Goal: Task Accomplishment & Management: Manage account settings

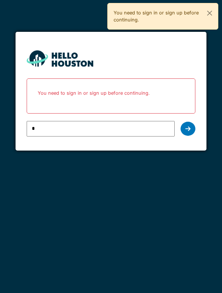
type input "**********"
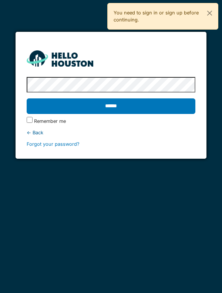
click at [40, 103] on input "******" at bounding box center [111, 106] width 169 height 16
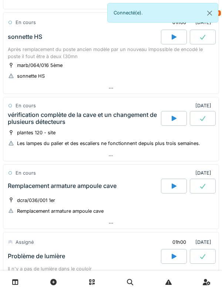
scroll to position [109, 0]
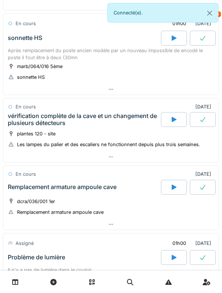
click at [168, 40] on div at bounding box center [174, 38] width 26 height 15
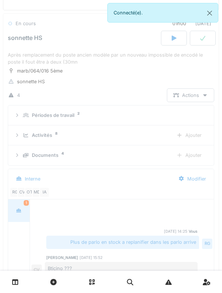
scroll to position [93, 0]
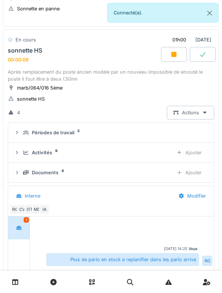
click at [23, 154] on icon at bounding box center [26, 152] width 6 height 5
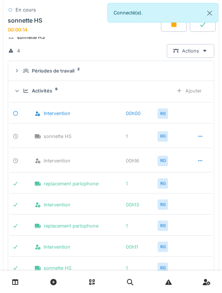
scroll to position [154, 0]
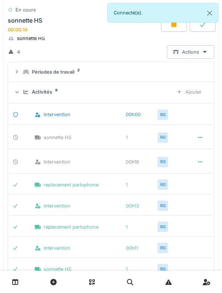
click at [17, 90] on icon at bounding box center [17, 92] width 5 height 6
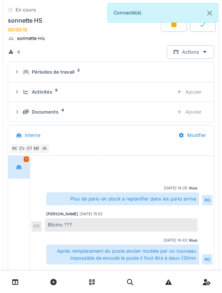
click at [22, 70] on div "Périodes de travail 2" at bounding box center [111, 71] width 194 height 7
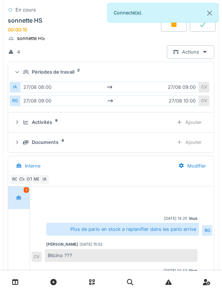
click at [20, 70] on div at bounding box center [16, 72] width 7 height 6
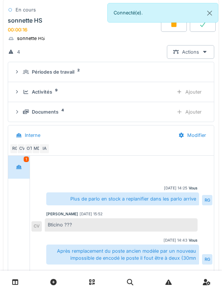
click at [21, 110] on div "Documents 4 Ajouter" at bounding box center [111, 112] width 194 height 14
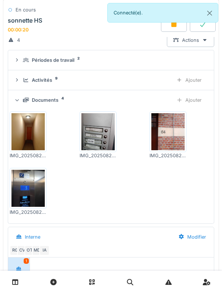
scroll to position [167, 0]
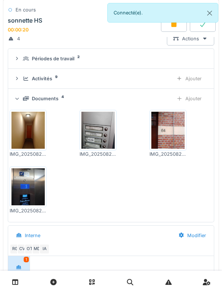
click at [21, 102] on div "Documents 4 Ajouter" at bounding box center [111, 99] width 194 height 14
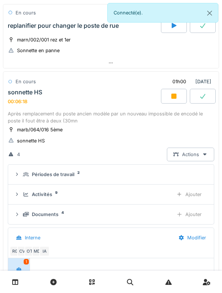
scroll to position [51, 0]
click at [17, 89] on div "sonnette HS" at bounding box center [25, 92] width 34 height 7
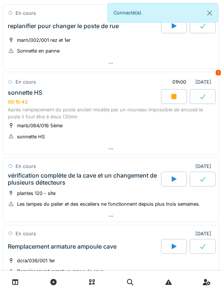
click at [86, 96] on div "sonnette HS 00:15:42" at bounding box center [83, 97] width 154 height 16
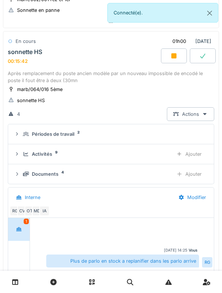
scroll to position [93, 0]
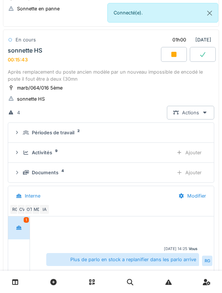
click at [84, 47] on div "sonnette HS 00:15:43" at bounding box center [83, 55] width 154 height 16
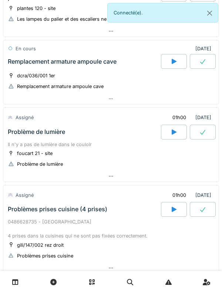
scroll to position [229, 0]
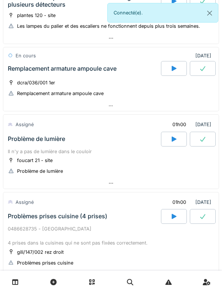
click at [124, 137] on div "Problème de lumière" at bounding box center [83, 138] width 154 height 15
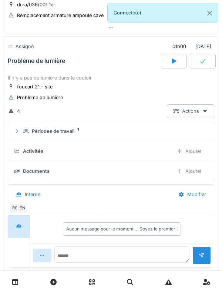
scroll to position [313, 0]
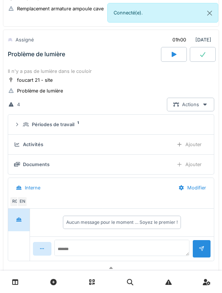
click at [87, 73] on div "Il n'y a pas de lumière dans le couloir" at bounding box center [111, 71] width 206 height 7
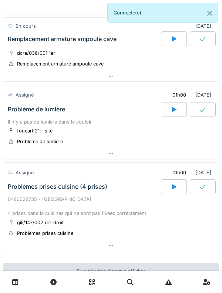
scroll to position [257, 0]
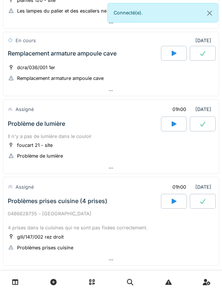
click at [93, 48] on div "Remplacement armature ampoule cave" at bounding box center [83, 53] width 154 height 15
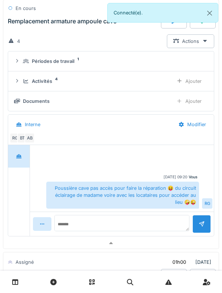
scroll to position [305, 0]
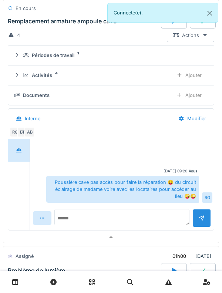
click at [51, 72] on div "Activités" at bounding box center [42, 75] width 20 height 7
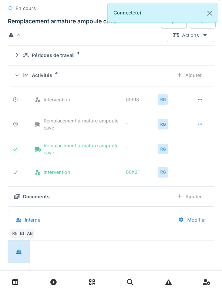
click at [47, 73] on div "Activités" at bounding box center [42, 75] width 20 height 7
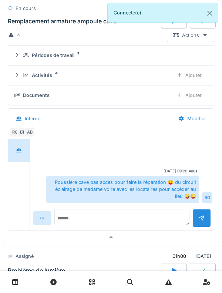
click at [70, 52] on div "Périodes de travail" at bounding box center [53, 55] width 42 height 7
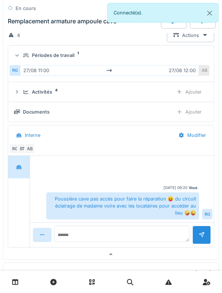
click at [82, 98] on div "Activités 4 Ajouter" at bounding box center [111, 92] width 194 height 14
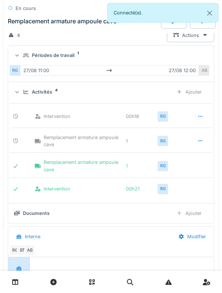
click at [71, 58] on div "Périodes de travail" at bounding box center [53, 55] width 42 height 7
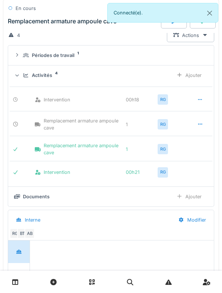
click at [55, 72] on div "Activités 4" at bounding box center [95, 75] width 144 height 7
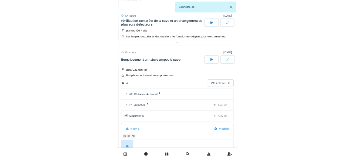
scroll to position [188, 0]
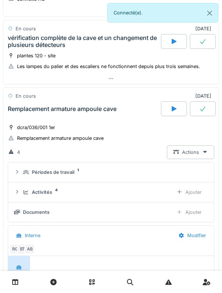
click at [33, 124] on div "dcra/036/001 1er" at bounding box center [36, 127] width 38 height 7
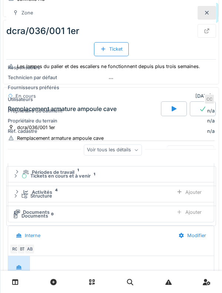
click at [202, 7] on div at bounding box center [206, 13] width 18 height 14
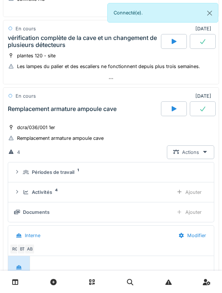
click at [34, 114] on div "Remplacement armature ampoule cave" at bounding box center [83, 108] width 154 height 15
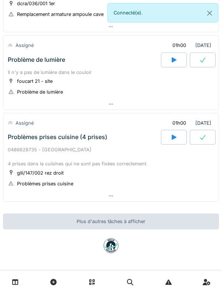
scroll to position [302, 0]
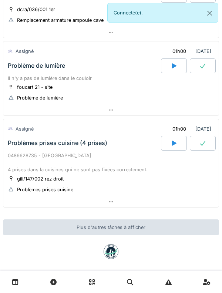
click at [27, 143] on div "Problèmes prises cuisine (4 prises)" at bounding box center [57, 142] width 99 height 7
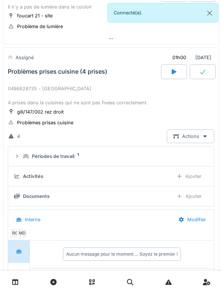
scroll to position [391, 0]
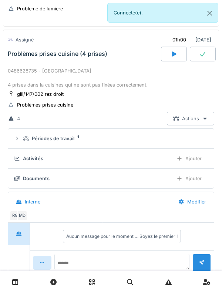
click at [28, 153] on div "Activités Ajouter" at bounding box center [111, 158] width 194 height 14
click at [27, 140] on icon at bounding box center [26, 138] width 6 height 5
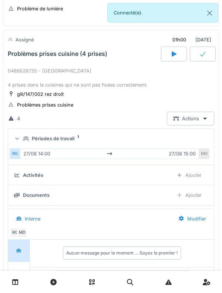
click at [23, 137] on div "Périodes de travail 1" at bounding box center [111, 138] width 194 height 7
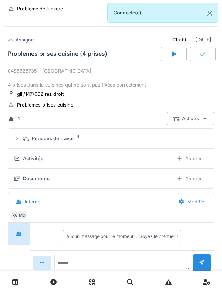
click at [198, 157] on div "Ajouter" at bounding box center [189, 158] width 38 height 14
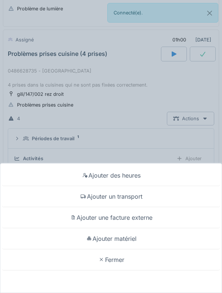
click at [108, 136] on div "Ajouter des heures Ajouter un transport Ajouter une facture externe Ajouter mat…" at bounding box center [111, 146] width 222 height 293
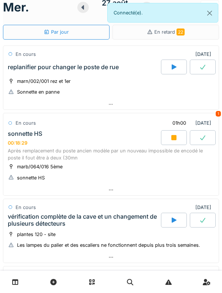
scroll to position [0, 0]
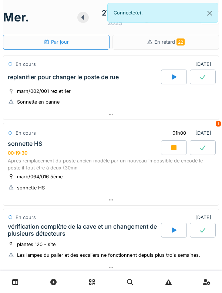
click at [170, 143] on div at bounding box center [174, 147] width 26 height 15
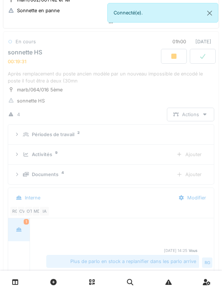
scroll to position [93, 0]
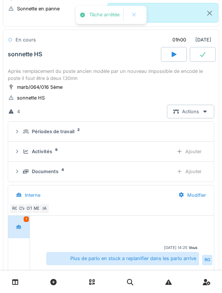
click at [102, 75] on div "Après remplacement du poste ancien modèle par un nouveau impossible de encodé l…" at bounding box center [111, 75] width 206 height 14
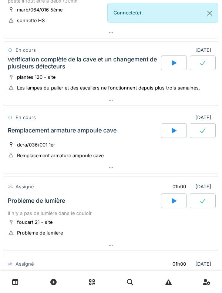
scroll to position [171, 0]
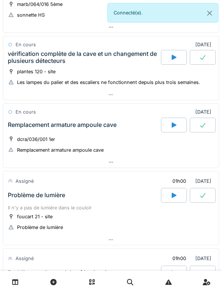
click at [170, 123] on icon at bounding box center [173, 125] width 7 height 6
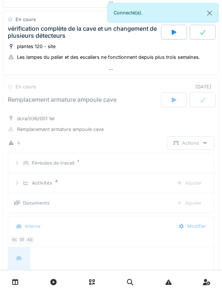
scroll to position [245, 0]
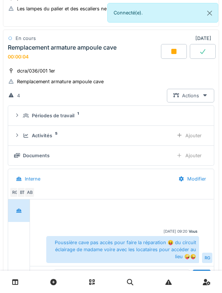
click at [23, 139] on div "Activités 5 Ajouter" at bounding box center [111, 136] width 194 height 14
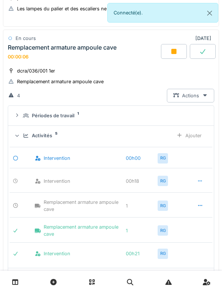
click at [22, 138] on div "Activités 5 Ajouter" at bounding box center [111, 136] width 194 height 14
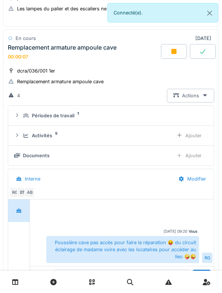
click at [86, 44] on div "Remplacement armature ampoule cave" at bounding box center [62, 47] width 109 height 7
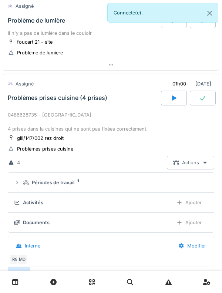
scroll to position [355, 0]
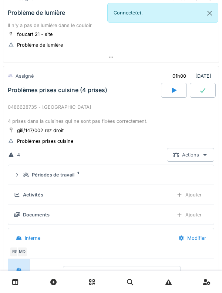
click at [194, 196] on div "Ajouter" at bounding box center [189, 195] width 38 height 14
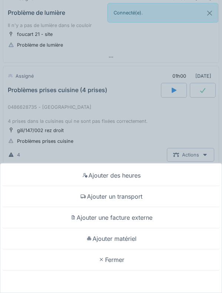
click at [167, 237] on div "Ajouter matériel" at bounding box center [111, 238] width 218 height 21
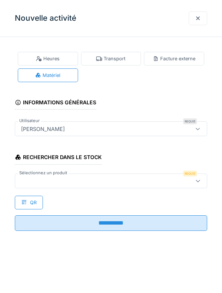
click at [153, 184] on div at bounding box center [98, 181] width 161 height 8
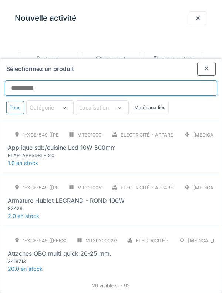
click at [163, 80] on input "Sélectionnez un produit" at bounding box center [111, 88] width 212 height 16
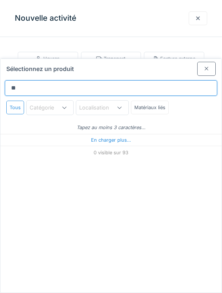
type input "***"
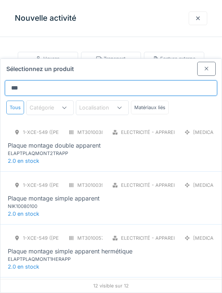
scroll to position [447, 0]
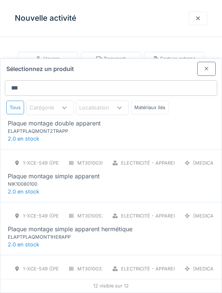
click at [138, 156] on div "Electricité - Appareillages - terminaux" at bounding box center [140, 163] width 69 height 14
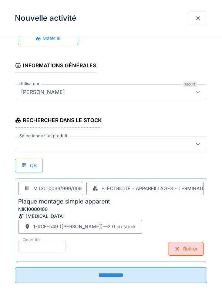
scroll to position [48, 0]
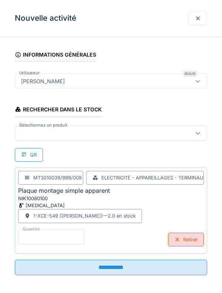
click at [69, 235] on input "*" at bounding box center [51, 237] width 66 height 16
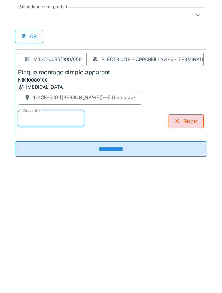
scroll to position [50, 0]
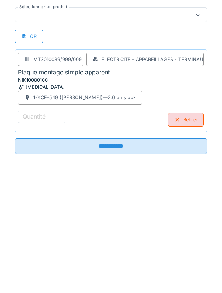
click at [184, 232] on div "Retirer" at bounding box center [186, 238] width 36 height 14
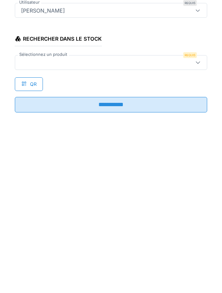
scroll to position [0, 0]
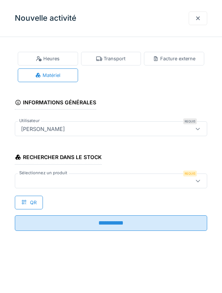
click at [113, 185] on div at bounding box center [111, 180] width 192 height 15
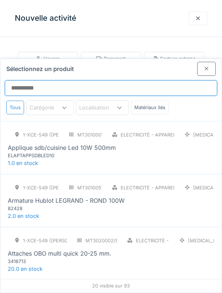
click at [145, 80] on input "Sélectionnez un produit" at bounding box center [111, 88] width 212 height 16
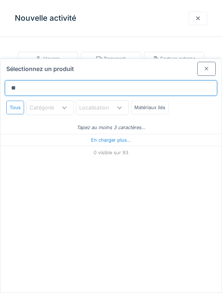
type input "***"
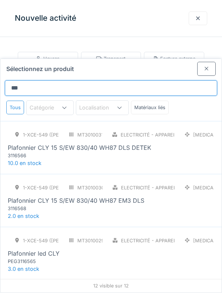
scroll to position [1, 0]
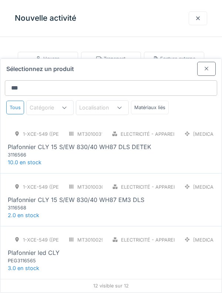
click at [209, 65] on div at bounding box center [206, 68] width 6 height 7
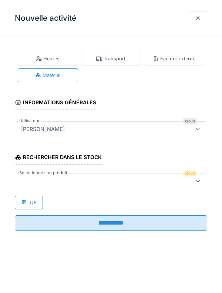
click at [107, 186] on div at bounding box center [111, 180] width 192 height 15
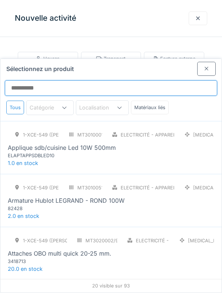
click at [138, 80] on input "Sélectionnez un produit" at bounding box center [111, 88] width 212 height 16
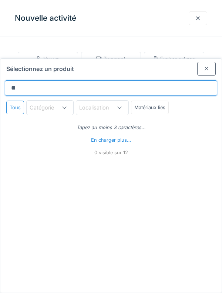
type input "*"
type input "***"
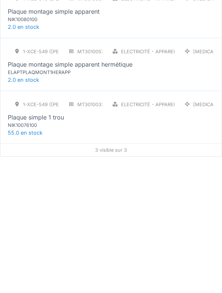
click at [123, 237] on div "1-XCE-549 (ROBERT) MT3010033/999/009 Electricité - Appareillages - terminaux [M…" at bounding box center [110, 252] width 221 height 53
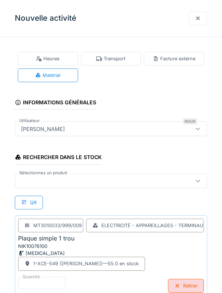
click at [117, 182] on div at bounding box center [98, 181] width 161 height 8
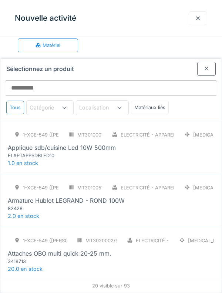
scroll to position [34, 0]
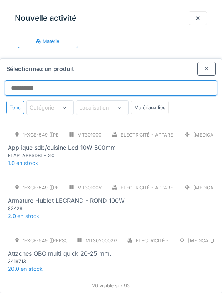
click at [135, 80] on input "Sélectionnez un produit" at bounding box center [111, 88] width 212 height 16
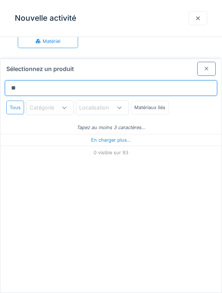
type input "***"
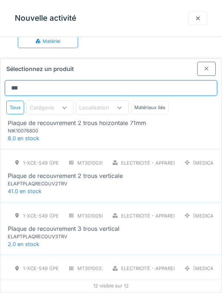
scroll to position [216, 0]
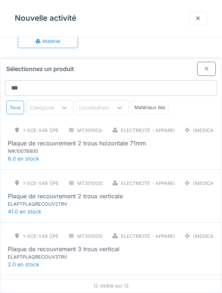
click at [130, 124] on div "1-XCE-549 (ROBERT) MT3010034/999/009 Electricité - Appareillages - terminaux [M…" at bounding box center [111, 138] width 206 height 31
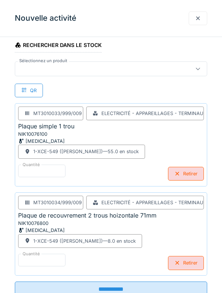
scroll to position [137, 0]
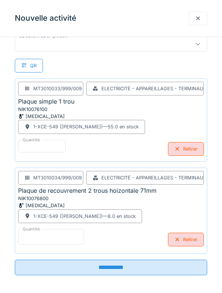
click at [66, 235] on input "*" at bounding box center [51, 237] width 66 height 16
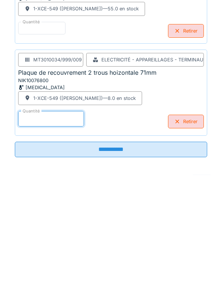
scroll to position [139, 0]
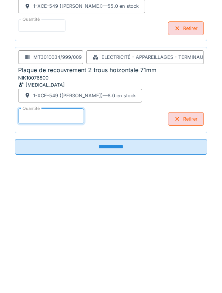
type input "*"
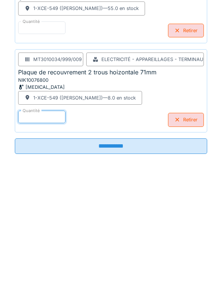
click at [119, 267] on input "**********" at bounding box center [111, 264] width 192 height 16
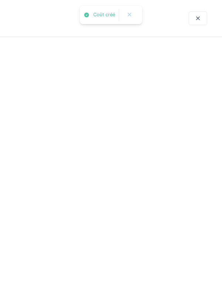
scroll to position [0, 0]
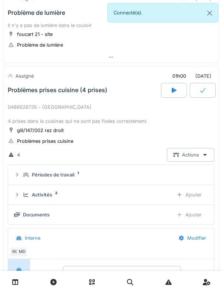
click at [52, 195] on div "Activités" at bounding box center [42, 194] width 20 height 7
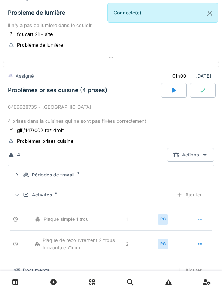
click at [197, 196] on div "Ajouter" at bounding box center [189, 195] width 38 height 14
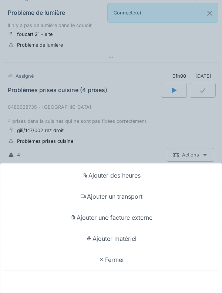
click at [133, 234] on div "Ajouter matériel" at bounding box center [111, 238] width 218 height 21
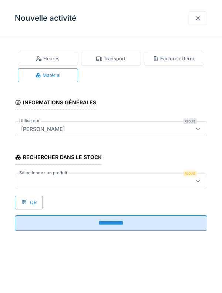
click at [109, 175] on div at bounding box center [111, 180] width 192 height 15
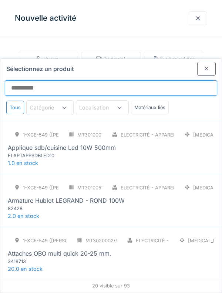
click at [137, 80] on input "Sélectionnez un produit" at bounding box center [111, 88] width 212 height 16
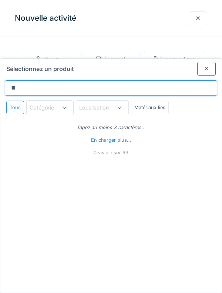
type input "***"
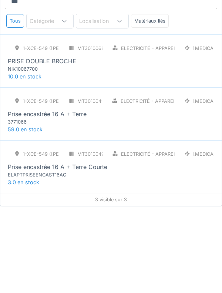
click at [135, 183] on div "1-XCE-549 (ROBERT) MT3010041/999/009 Electricité - Appareillages - terminaux [M…" at bounding box center [111, 196] width 206 height 31
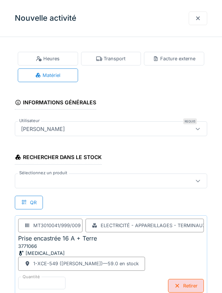
scroll to position [48, 0]
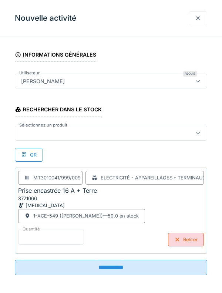
click at [65, 235] on input "*" at bounding box center [51, 237] width 66 height 16
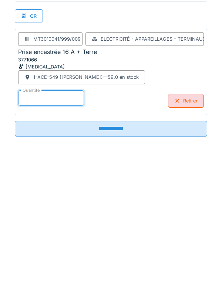
scroll to position [50, 0]
type input "*"
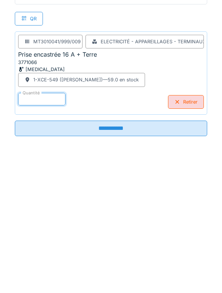
click at [123, 264] on input "**********" at bounding box center [111, 264] width 192 height 16
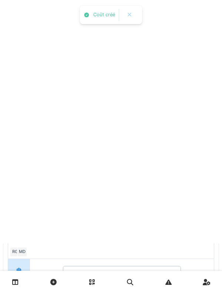
scroll to position [0, 0]
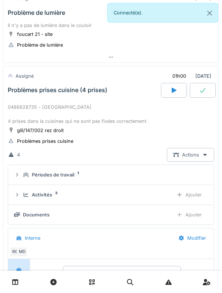
click at [44, 194] on div "Activités" at bounding box center [42, 194] width 20 height 7
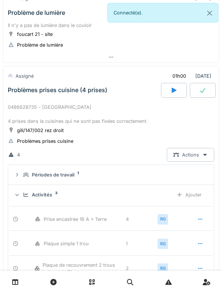
click at [68, 177] on div "Périodes de travail" at bounding box center [53, 174] width 42 height 7
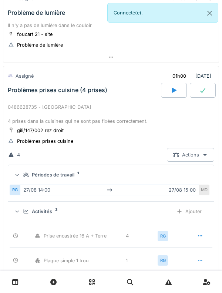
click at [71, 174] on div "Périodes de travail" at bounding box center [53, 174] width 42 height 7
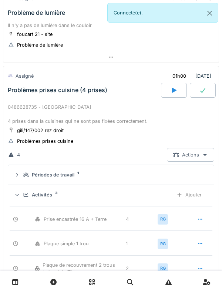
click at [53, 195] on div "Activités 3" at bounding box center [95, 194] width 144 height 7
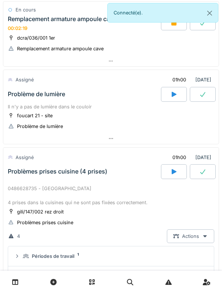
scroll to position [263, 0]
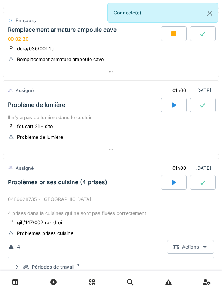
click at [83, 196] on div "0486628735 - [GEOGRAPHIC_DATA] 4 prises dans la cuisines qui ne sont pas fixées…" at bounding box center [111, 205] width 206 height 21
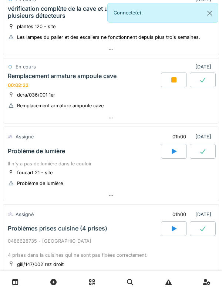
scroll to position [216, 0]
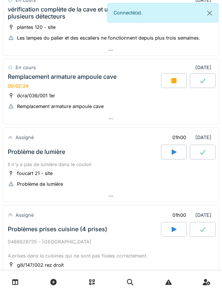
click at [94, 154] on div "Problème de lumière" at bounding box center [83, 151] width 154 height 15
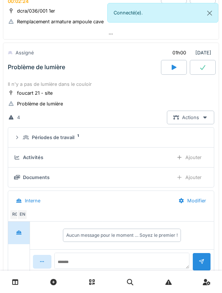
scroll to position [313, 0]
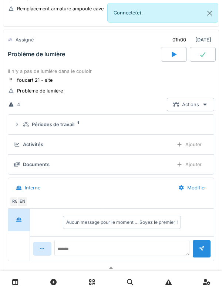
click at [62, 124] on div "Périodes de travail" at bounding box center [53, 124] width 42 height 7
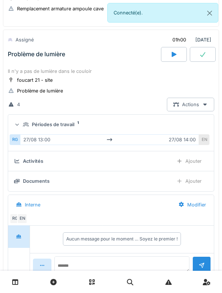
click at [68, 127] on div "Périodes de travail" at bounding box center [53, 124] width 42 height 7
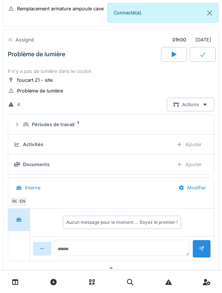
click at [197, 165] on div "Ajouter" at bounding box center [189, 164] width 38 height 14
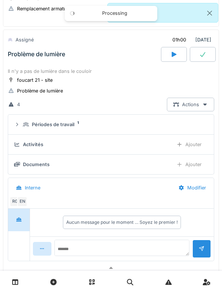
click at [189, 145] on div "Ajouter" at bounding box center [189, 144] width 38 height 14
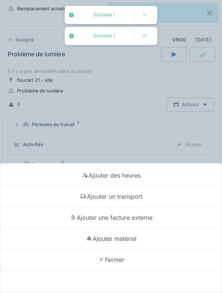
click at [139, 236] on div "Ajouter matériel" at bounding box center [111, 238] width 218 height 21
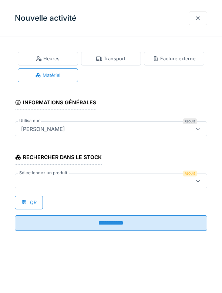
click at [133, 179] on div at bounding box center [98, 181] width 161 height 8
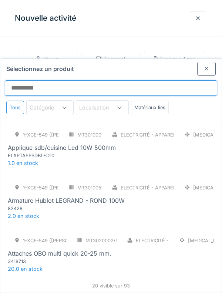
click at [141, 80] on input "Sélectionnez un produit" at bounding box center [111, 88] width 212 height 16
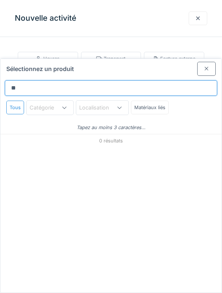
type input "*"
type input "***"
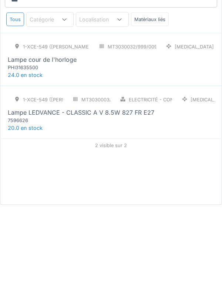
click at [173, 183] on div "1-XCE-549 (ROBERT) MT3030003/999/009 Electricité - Consommables [MEDICAL_DATA] …" at bounding box center [111, 196] width 206 height 31
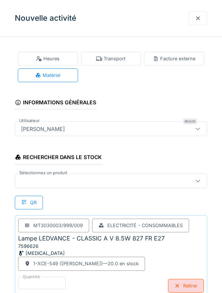
click at [133, 181] on div at bounding box center [98, 181] width 161 height 8
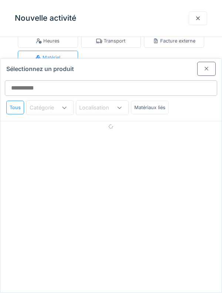
scroll to position [34, 0]
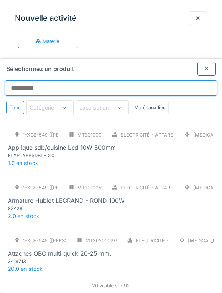
click at [150, 80] on input "Sélectionnez un produit" at bounding box center [111, 88] width 212 height 16
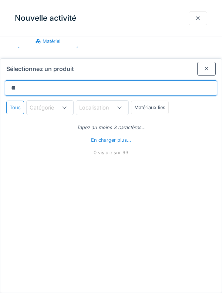
type input "***"
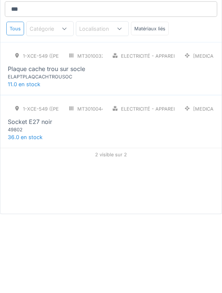
click at [146, 181] on div "1-XCE-549 (ROBERT) MT3010044/999/009 Electricité - Appareillages - terminaux [M…" at bounding box center [111, 196] width 206 height 31
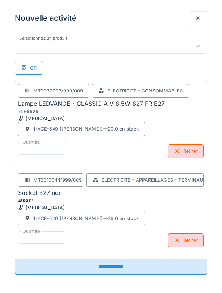
scroll to position [137, 0]
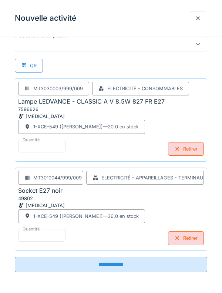
click at [120, 265] on input "**********" at bounding box center [111, 264] width 192 height 16
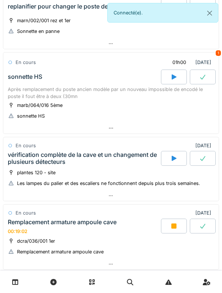
scroll to position [0, 0]
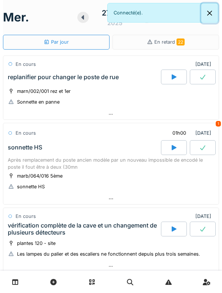
click at [216, 12] on button "Close" at bounding box center [209, 13] width 17 height 20
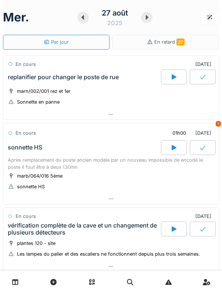
click at [146, 21] on div at bounding box center [146, 17] width 11 height 11
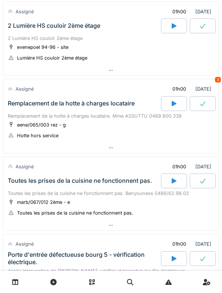
scroll to position [332, 0]
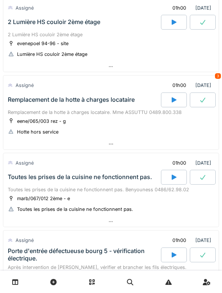
click at [21, 101] on div "Remplacement de la hotte à charges locataire" at bounding box center [71, 99] width 127 height 7
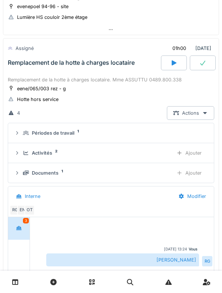
scroll to position [378, 0]
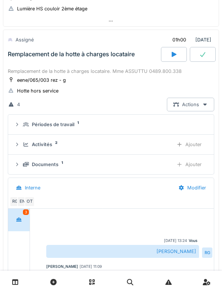
click at [24, 124] on icon at bounding box center [26, 124] width 6 height 5
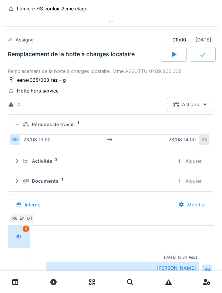
click at [24, 124] on icon at bounding box center [26, 124] width 6 height 4
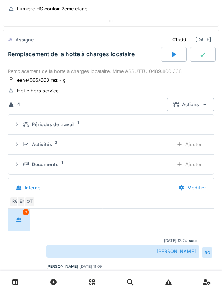
click at [23, 141] on div "Activités 2" at bounding box center [95, 144] width 144 height 7
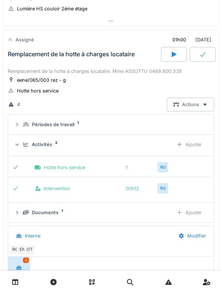
click at [21, 144] on div "Activités 2 Ajouter" at bounding box center [111, 144] width 194 height 14
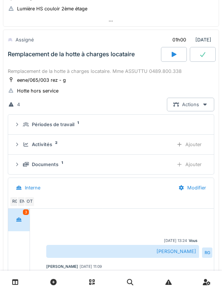
click at [23, 166] on icon at bounding box center [26, 164] width 6 height 5
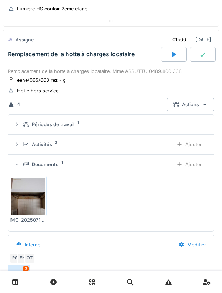
click at [22, 191] on img at bounding box center [27, 195] width 33 height 37
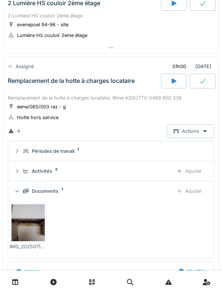
scroll to position [349, 0]
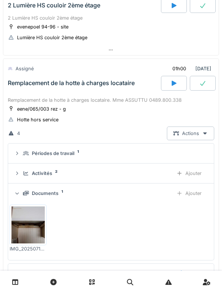
click at [20, 89] on div "Remplacement de la hotte à charges locataire" at bounding box center [83, 83] width 154 height 15
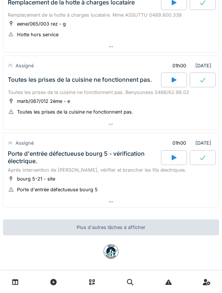
scroll to position [435, 0]
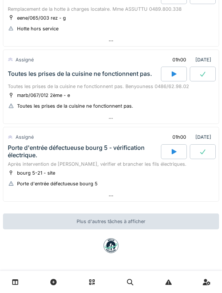
click at [16, 149] on div "Porte d'entrée défectueuse bourg 5 - vérification électrique." at bounding box center [83, 151] width 151 height 14
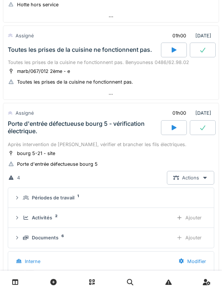
click at [116, 128] on div "Porte d'entrée défectueuse bourg 5 - vérification électrique." at bounding box center [83, 127] width 151 height 14
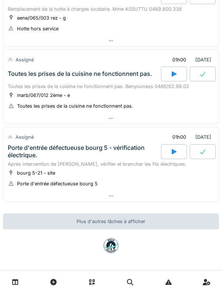
click at [117, 149] on div "Porte d'entrée défectueuse bourg 5 - vérification électrique." at bounding box center [83, 151] width 151 height 14
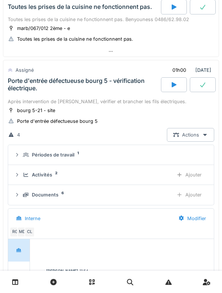
scroll to position [533, 0]
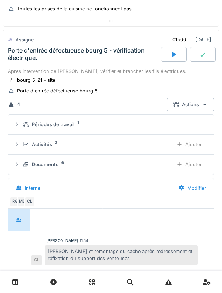
click at [14, 130] on summary "Périodes de travail 1" at bounding box center [110, 124] width 199 height 14
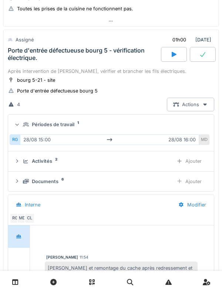
click at [19, 126] on icon at bounding box center [17, 125] width 5 height 6
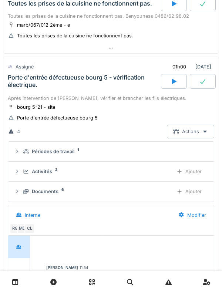
scroll to position [507, 0]
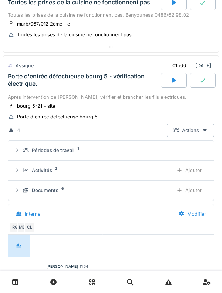
click at [61, 170] on div "Activités 2" at bounding box center [95, 170] width 144 height 7
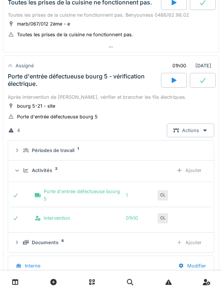
click at [18, 168] on icon at bounding box center [17, 170] width 5 height 6
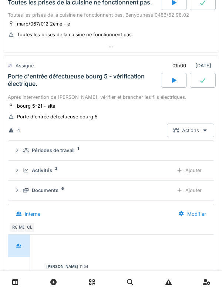
click at [45, 207] on div "Interne" at bounding box center [28, 214] width 37 height 14
click at [58, 192] on div "Documents" at bounding box center [45, 190] width 27 height 7
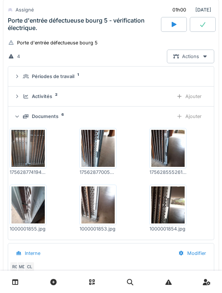
scroll to position [506, 0]
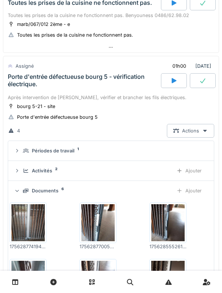
click at [54, 194] on div "Documents" at bounding box center [45, 190] width 27 height 7
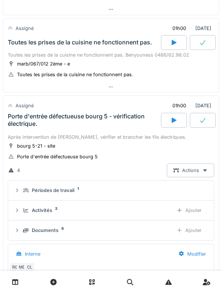
click at [104, 126] on div "Porte d'entrée défectueuse bourg 5 - vérification électrique." at bounding box center [83, 120] width 151 height 14
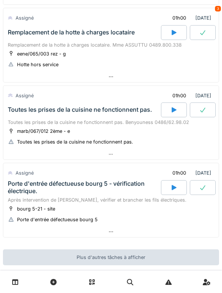
click at [109, 113] on div "Toutes les prises de la cuisine ne fonctionnent pas." at bounding box center [83, 109] width 154 height 15
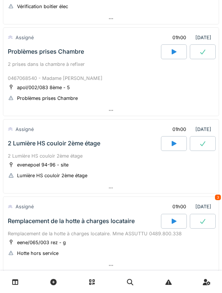
scroll to position [208, 0]
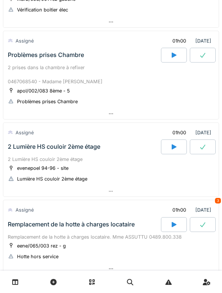
click at [88, 160] on div "2 Lumière HS couloir 2ème étage" at bounding box center [111, 158] width 206 height 7
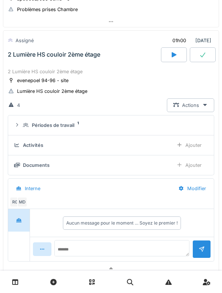
scroll to position [301, 0]
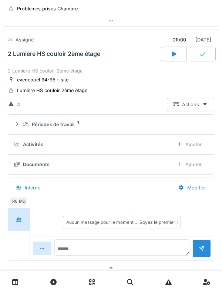
click at [101, 59] on div "2 Lumière HS couloir 2ème étage" at bounding box center [83, 54] width 154 height 15
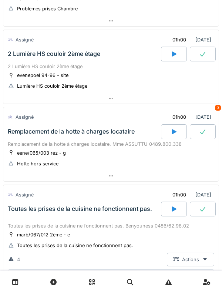
click at [85, 58] on div "2 Lumière HS couloir 2ème étage" at bounding box center [83, 54] width 154 height 15
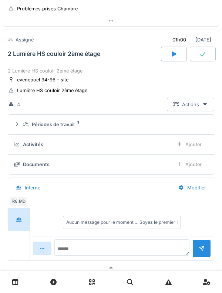
click at [72, 129] on summary "Périodes de travail 1" at bounding box center [110, 124] width 199 height 14
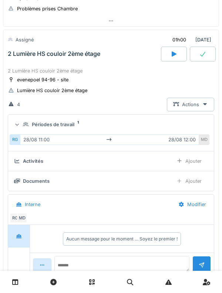
click at [70, 124] on div "Périodes de travail" at bounding box center [53, 124] width 42 height 7
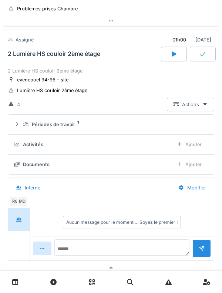
click at [16, 123] on icon at bounding box center [17, 124] width 6 height 5
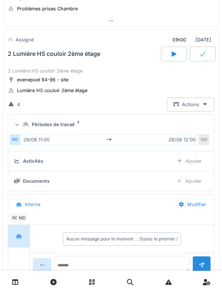
click at [12, 122] on summary "Périodes de travail 1" at bounding box center [110, 124] width 199 height 14
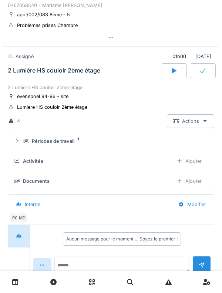
scroll to position [285, 0]
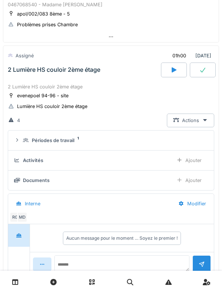
click at [20, 139] on div "Périodes de travail 1" at bounding box center [111, 140] width 194 height 7
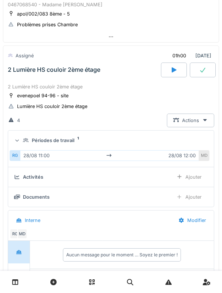
click at [200, 156] on div "MD" at bounding box center [204, 155] width 10 height 11
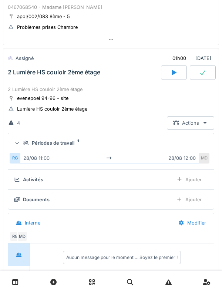
scroll to position [281, 0]
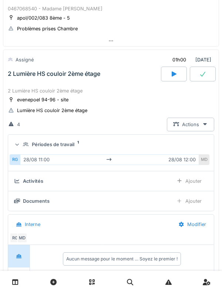
click at [21, 144] on div "Périodes de travail 1" at bounding box center [111, 144] width 194 height 7
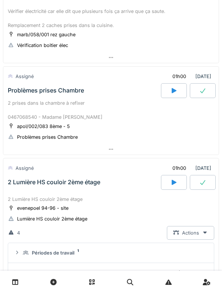
scroll to position [172, 0]
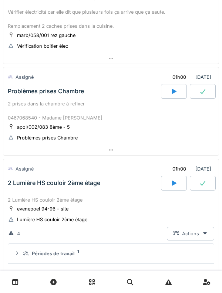
click at [86, 197] on div "2 Lumière HS couloir 2ème étage" at bounding box center [111, 199] width 206 height 7
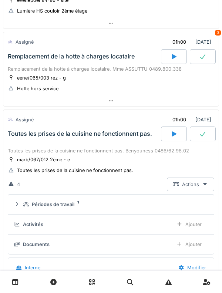
scroll to position [367, 0]
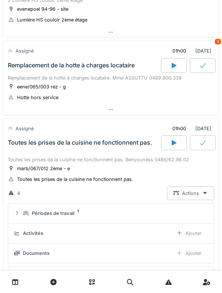
click at [93, 170] on div "marb/067/012 2ème - e Toutes les prises de la cuisine ne fonctionnent pas." at bounding box center [111, 173] width 206 height 18
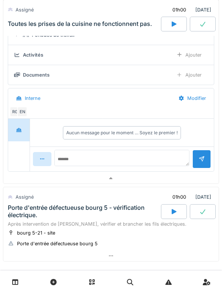
scroll to position [605, 0]
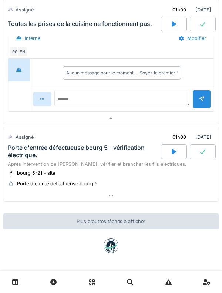
click at [20, 157] on div "Porte d'entrée défectueuse bourg 5 - vérification électrique." at bounding box center [83, 151] width 151 height 14
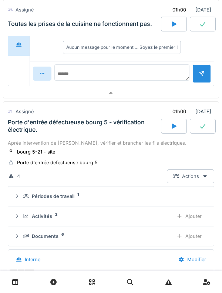
scroll to position [702, 0]
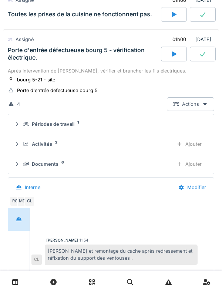
click at [26, 129] on summary "Périodes de travail 1" at bounding box center [110, 124] width 199 height 14
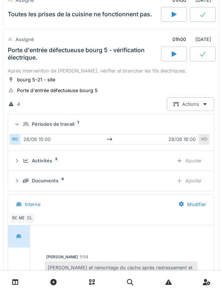
click at [22, 129] on summary "Périodes de travail 1" at bounding box center [110, 124] width 199 height 14
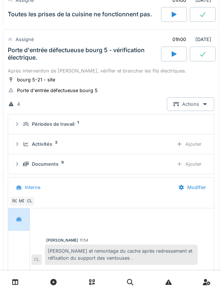
click at [26, 155] on details "Documents 6 Ajouter" at bounding box center [110, 164] width 205 height 20
click at [23, 150] on div "Activités 2 Ajouter" at bounding box center [111, 144] width 194 height 14
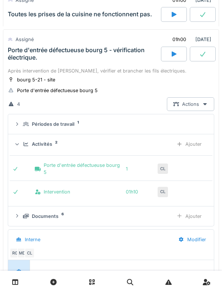
click at [22, 144] on div "Activités 2 Ajouter" at bounding box center [111, 144] width 194 height 14
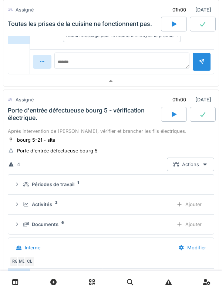
click at [20, 128] on div "Après intervention de [PERSON_NAME], vérifier et brancher les fils électriques." at bounding box center [111, 130] width 206 height 7
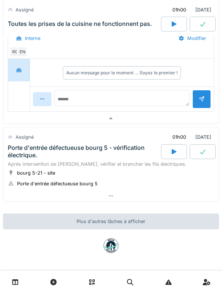
click at [22, 157] on div "Porte d'entrée défectueuse bourg 5 - vérification électrique." at bounding box center [83, 151] width 151 height 14
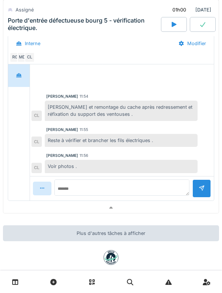
scroll to position [846, 0]
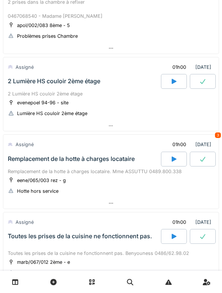
click at [171, 84] on icon at bounding box center [173, 81] width 7 height 6
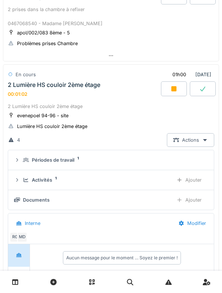
scroll to position [256, 0]
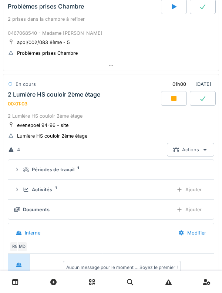
click at [28, 103] on div "2 Lumière HS couloir 2ème étage 00:01:03" at bounding box center [83, 99] width 154 height 16
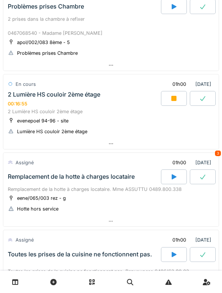
click at [27, 100] on div "2 Lumière HS couloir 2ème étage 00:16:55" at bounding box center [83, 99] width 154 height 16
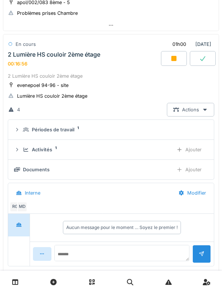
scroll to position [301, 0]
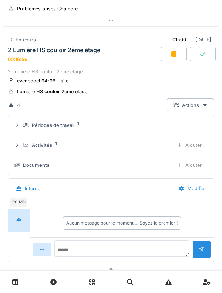
click at [24, 145] on icon at bounding box center [26, 145] width 6 height 5
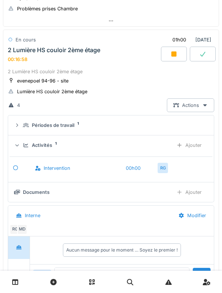
click at [197, 150] on div "Ajouter" at bounding box center [189, 145] width 38 height 14
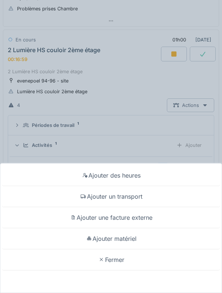
click at [150, 198] on div "Ajouter un transport" at bounding box center [111, 196] width 218 height 21
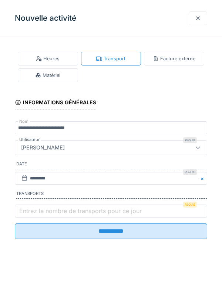
click at [90, 210] on label "Entrez le nombre de transports pour ce jour" at bounding box center [80, 210] width 125 height 9
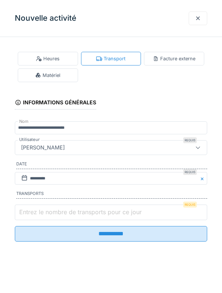
click at [90, 210] on input "Entrez le nombre de transports pour ce jour" at bounding box center [111, 212] width 192 height 16
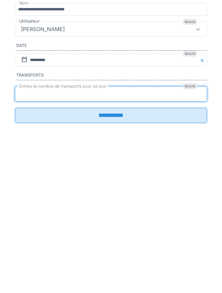
type input "*"
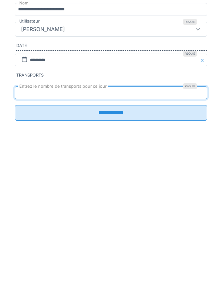
click at [132, 239] on input "**********" at bounding box center [111, 231] width 192 height 16
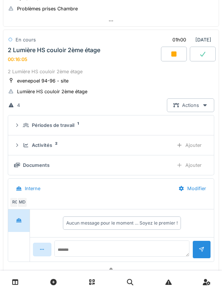
click at [200, 165] on div "Ajouter" at bounding box center [189, 165] width 38 height 14
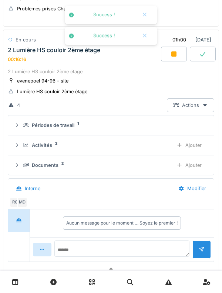
click at [27, 162] on div "Documents 2" at bounding box center [95, 164] width 144 height 7
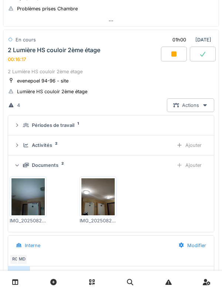
click at [197, 162] on div "Ajouter" at bounding box center [189, 165] width 38 height 14
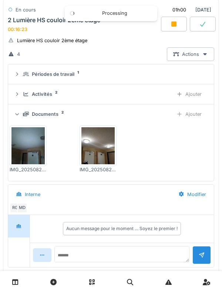
scroll to position [414, 0]
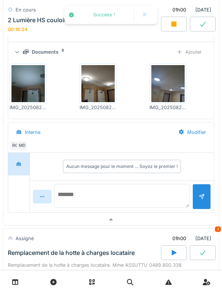
click at [104, 190] on textarea at bounding box center [121, 196] width 135 height 24
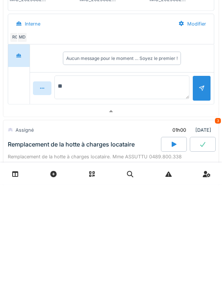
type textarea "*"
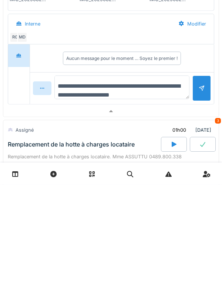
click at [122, 205] on textarea "**********" at bounding box center [121, 196] width 135 height 24
click at [125, 207] on textarea "**********" at bounding box center [121, 196] width 135 height 24
click at [150, 202] on textarea "**********" at bounding box center [121, 196] width 135 height 24
click at [123, 199] on textarea "**********" at bounding box center [121, 196] width 135 height 24
click at [151, 204] on textarea "**********" at bounding box center [121, 196] width 135 height 24
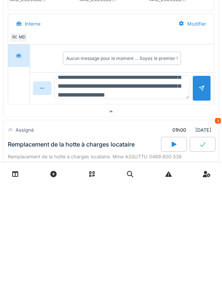
scroll to position [27, 0]
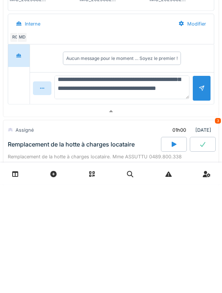
type textarea "**********"
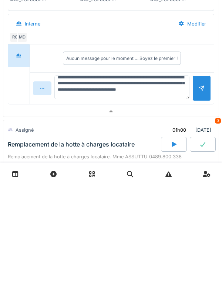
click at [200, 195] on div at bounding box center [201, 196] width 6 height 7
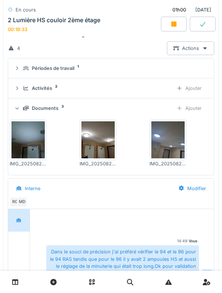
scroll to position [300, 0]
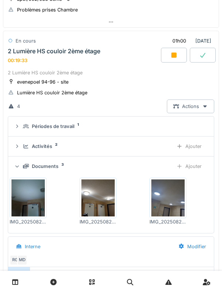
click at [24, 149] on div "Activités 2" at bounding box center [95, 146] width 144 height 7
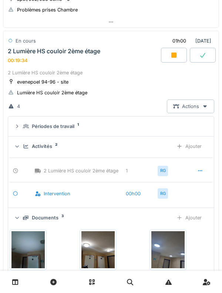
click at [198, 148] on div "Ajouter" at bounding box center [189, 146] width 38 height 14
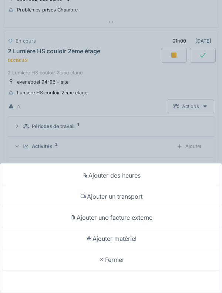
click at [155, 240] on div "Ajouter matériel" at bounding box center [111, 238] width 218 height 21
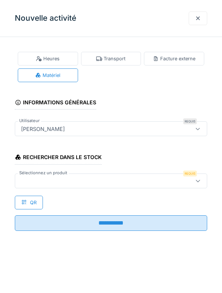
click at [136, 181] on div at bounding box center [98, 181] width 161 height 8
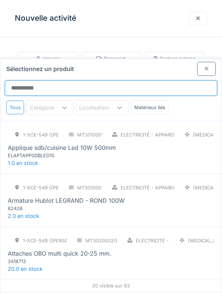
click at [132, 80] on input "Sélectionnez un produit" at bounding box center [111, 88] width 212 height 16
type input "***"
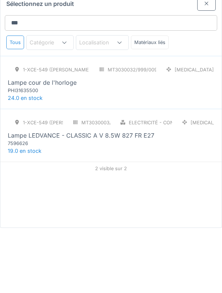
click at [20, 205] on div "7596626" at bounding box center [52, 208] width 89 height 7
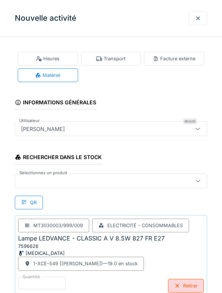
scroll to position [48, 0]
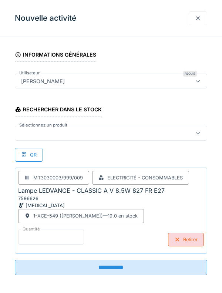
click at [44, 235] on input "*" at bounding box center [51, 237] width 66 height 16
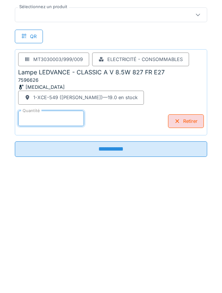
scroll to position [50, 0]
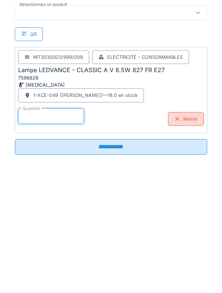
type input "*"
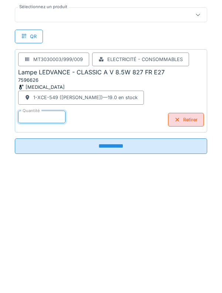
click at [184, 261] on input "**********" at bounding box center [111, 264] width 192 height 16
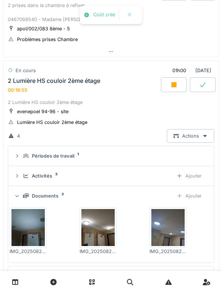
scroll to position [263, 0]
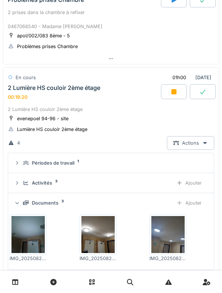
click at [75, 89] on div "2 Lumière HS couloir 2ème étage" at bounding box center [54, 87] width 92 height 7
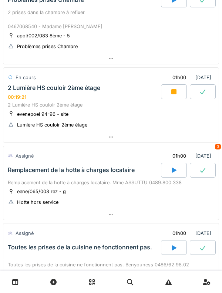
click at [91, 99] on div "2 Lumière HS couloir 2ème étage 00:19:21" at bounding box center [83, 92] width 154 height 16
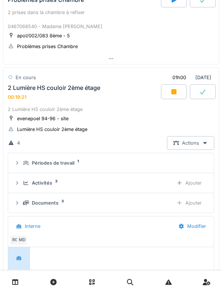
scroll to position [301, 0]
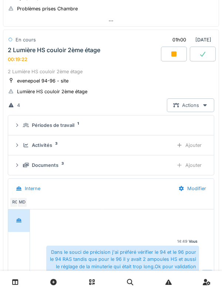
click at [51, 146] on div "Activités" at bounding box center [42, 144] width 20 height 7
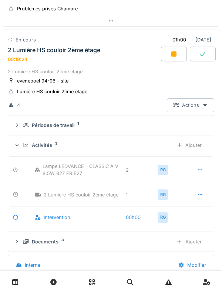
click at [44, 139] on div "Activités 3 Ajouter" at bounding box center [111, 145] width 194 height 14
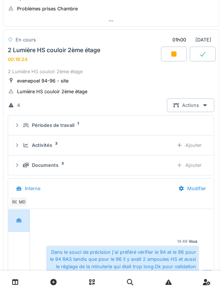
click at [62, 122] on div "Périodes de travail" at bounding box center [53, 125] width 42 height 7
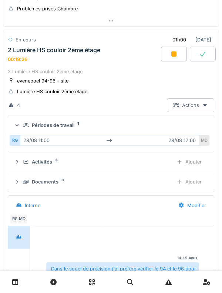
click at [58, 130] on summary "Périodes de travail 1" at bounding box center [110, 125] width 199 height 14
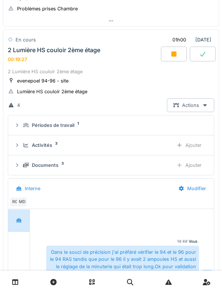
click at [55, 167] on div "Documents" at bounding box center [45, 164] width 27 height 7
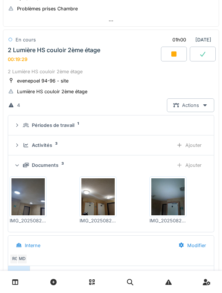
click at [47, 162] on div "Documents" at bounding box center [45, 164] width 27 height 7
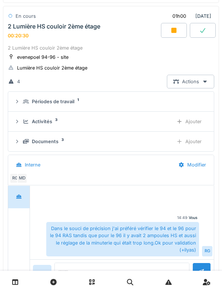
scroll to position [325, 0]
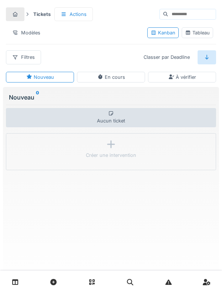
click at [16, 276] on link at bounding box center [15, 281] width 19 height 17
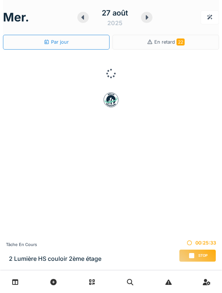
click at [148, 18] on icon at bounding box center [146, 17] width 7 height 6
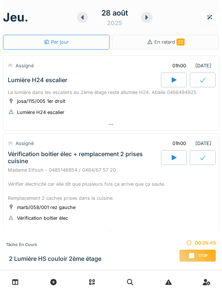
click at [199, 249] on div "Stop" at bounding box center [197, 255] width 37 height 13
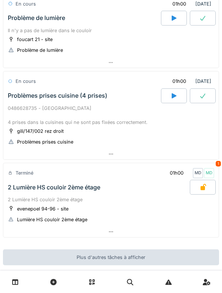
scroll to position [348, 0]
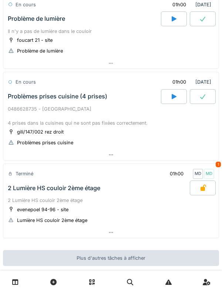
click at [122, 187] on div "2 Lumière HS couloir 2ème étage" at bounding box center [97, 187] width 183 height 15
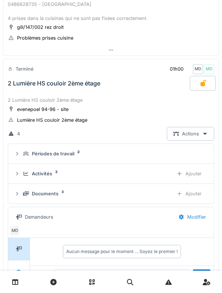
scroll to position [481, 0]
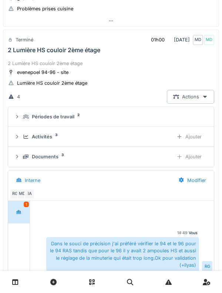
click at [55, 142] on div "Activités 3 Ajouter" at bounding box center [111, 137] width 194 height 14
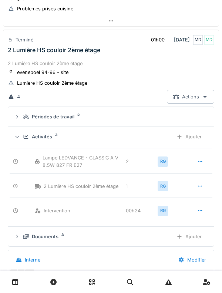
click at [61, 143] on div "Activités 3 Ajouter" at bounding box center [111, 137] width 194 height 14
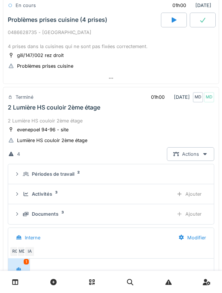
scroll to position [385, 0]
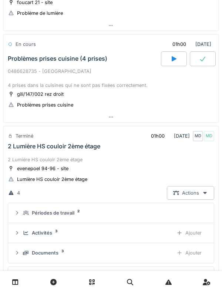
click at [77, 175] on div "Lumière HS couloir 2ème étage" at bounding box center [52, 178] width 70 height 7
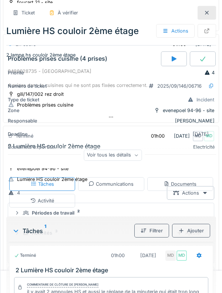
click at [206, 12] on icon at bounding box center [207, 13] width 4 height 4
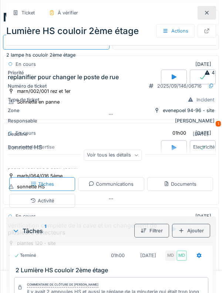
click at [206, 17] on div at bounding box center [206, 13] width 18 height 14
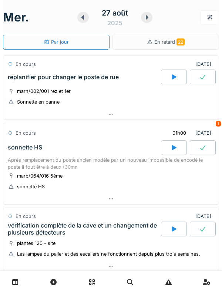
click at [151, 18] on div at bounding box center [146, 17] width 11 height 11
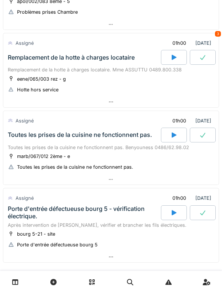
scroll to position [297, 0]
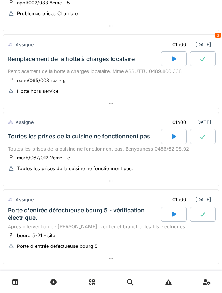
click at [172, 213] on icon at bounding box center [173, 213] width 5 height 5
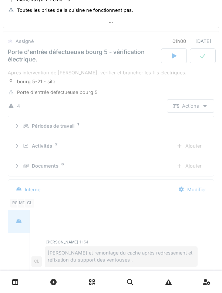
scroll to position [456, 0]
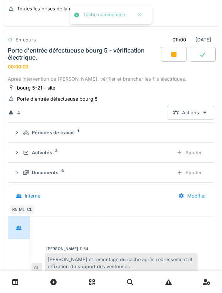
click at [24, 148] on div "Activités 3 Ajouter" at bounding box center [111, 153] width 194 height 14
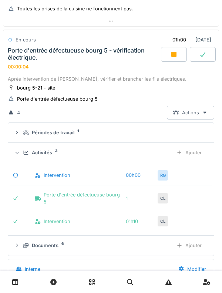
scroll to position [473, 0]
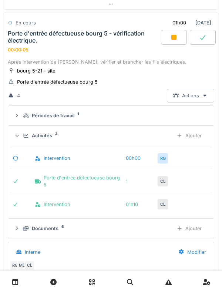
click at [194, 134] on div "Ajouter" at bounding box center [189, 136] width 38 height 14
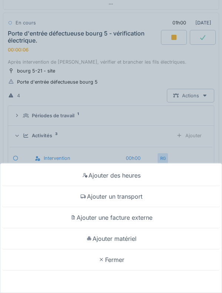
click at [181, 172] on div "Ajouter des heures" at bounding box center [111, 175] width 218 height 21
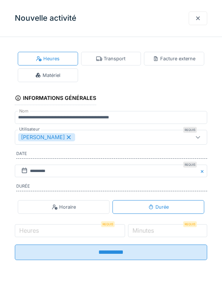
click at [30, 233] on label "Heures" at bounding box center [29, 230] width 23 height 9
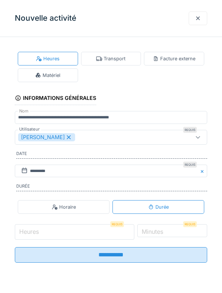
click at [30, 233] on input "Heures" at bounding box center [74, 232] width 119 height 16
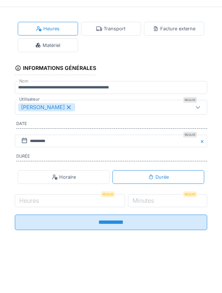
click at [103, 52] on div "Transport" at bounding box center [111, 59] width 60 height 14
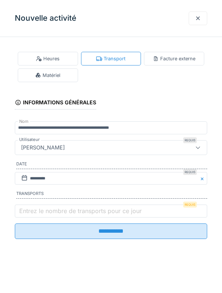
click at [30, 215] on label "Entrez le nombre de transports pour ce jour" at bounding box center [80, 210] width 125 height 9
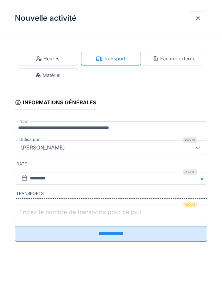
click at [30, 215] on input "Entrez le nombre de transports pour ce jour" at bounding box center [111, 212] width 192 height 16
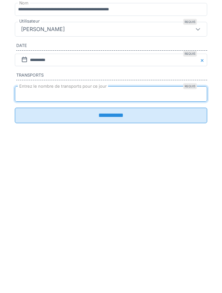
type input "*"
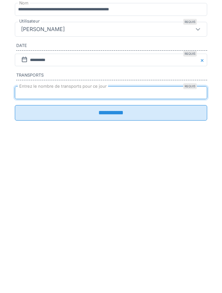
click at [28, 239] on input "**********" at bounding box center [111, 231] width 192 height 16
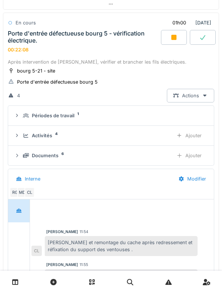
click at [177, 41] on div at bounding box center [174, 37] width 26 height 15
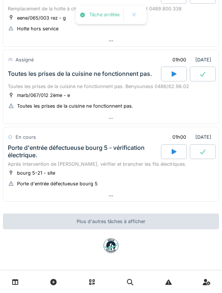
scroll to position [359, 0]
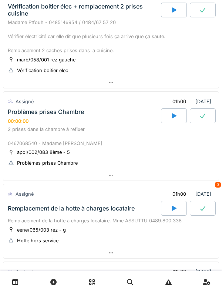
click at [27, 127] on div "2 prises dans la chambre à refixer 0467068540 - Madame [PERSON_NAME]" at bounding box center [111, 136] width 206 height 21
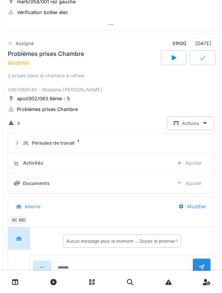
scroll to position [209, 0]
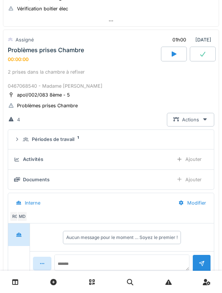
click at [34, 47] on div "Problèmes prises Chambre" at bounding box center [46, 50] width 76 height 7
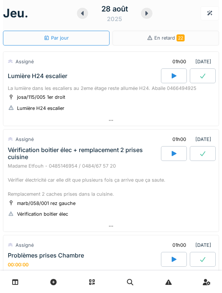
scroll to position [0, 0]
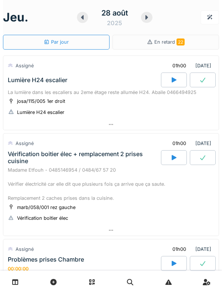
click at [85, 15] on icon at bounding box center [82, 17] width 7 height 6
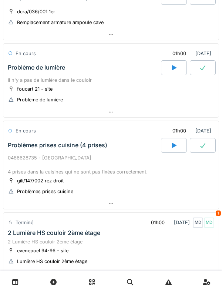
click at [30, 155] on div "0486628735 - [GEOGRAPHIC_DATA] 4 prises dans la cuisines qui ne sont pas fixées…" at bounding box center [111, 164] width 206 height 21
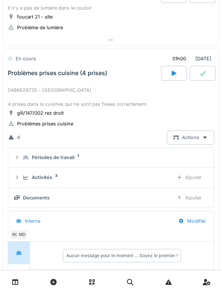
scroll to position [390, 0]
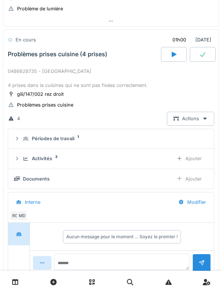
click at [24, 158] on icon at bounding box center [26, 158] width 5 height 4
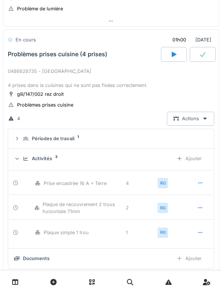
click at [195, 158] on div "Ajouter" at bounding box center [189, 158] width 38 height 14
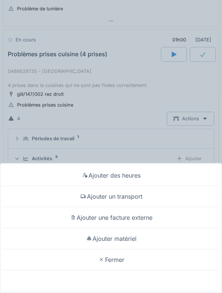
click at [177, 177] on div "Ajouter des heures" at bounding box center [111, 175] width 218 height 21
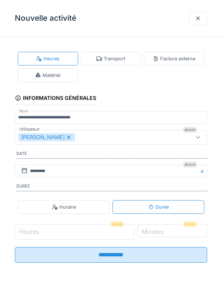
click at [75, 235] on input "Heures" at bounding box center [74, 232] width 119 height 16
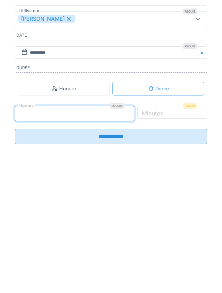
type input "*"
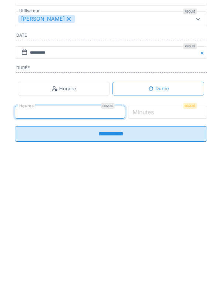
click at [155, 235] on label "Minutes" at bounding box center [143, 230] width 24 height 9
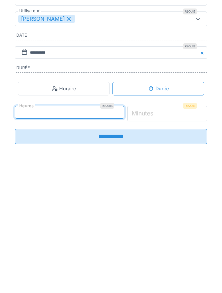
click at [172, 238] on input "*" at bounding box center [167, 232] width 80 height 16
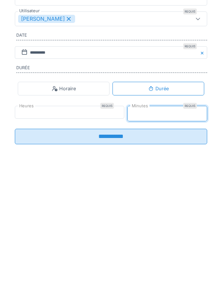
type input "**"
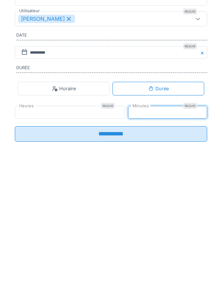
click at [177, 258] on input "**********" at bounding box center [111, 252] width 192 height 16
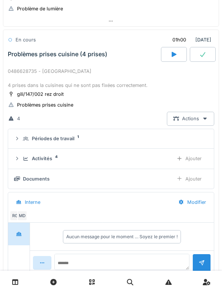
click at [33, 157] on div "Activités" at bounding box center [42, 158] width 20 height 7
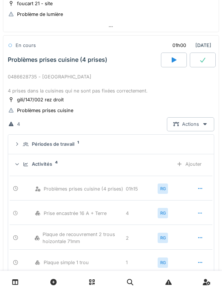
click at [27, 165] on icon at bounding box center [26, 164] width 6 height 5
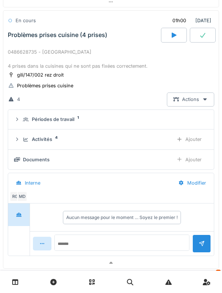
scroll to position [431, 0]
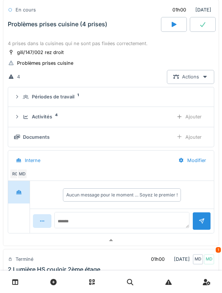
click at [200, 135] on div "Ajouter" at bounding box center [189, 137] width 38 height 14
click at [56, 138] on div "Documents" at bounding box center [45, 136] width 27 height 7
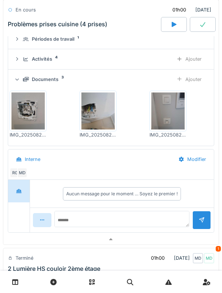
scroll to position [489, 0]
click at [189, 83] on div "Ajouter" at bounding box center [189, 79] width 38 height 14
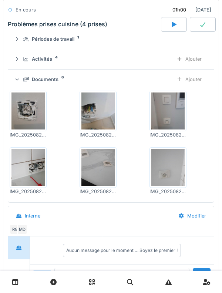
click at [198, 84] on div "Ajouter" at bounding box center [189, 79] width 38 height 14
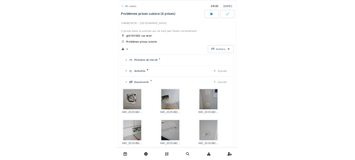
scroll to position [418, 0]
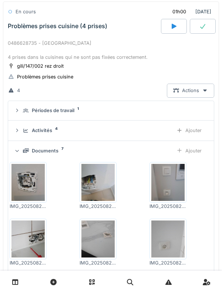
click at [54, 148] on div "Documents" at bounding box center [45, 150] width 27 height 7
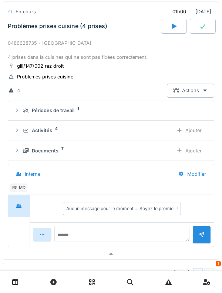
click at [55, 135] on div "Activités 4 Ajouter" at bounding box center [111, 130] width 194 height 14
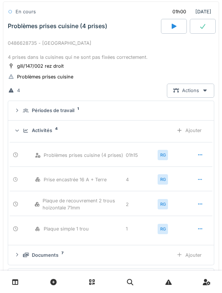
click at [51, 125] on div "Activités 4 Ajouter" at bounding box center [111, 130] width 194 height 14
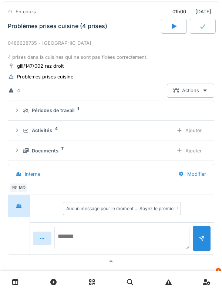
click at [105, 233] on textarea at bounding box center [121, 237] width 135 height 24
